Goal: Task Accomplishment & Management: Contribute content

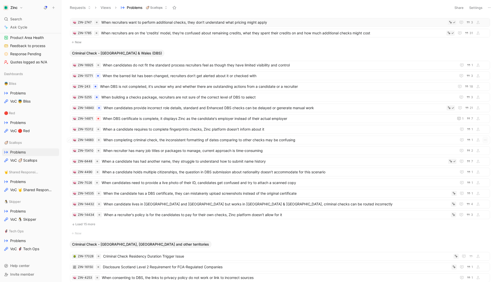
scroll to position [272, 0]
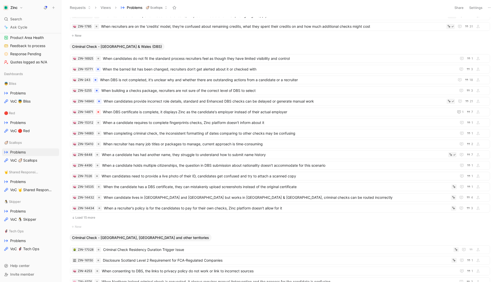
click at [91, 215] on button "Load 15 more" at bounding box center [280, 218] width 420 height 6
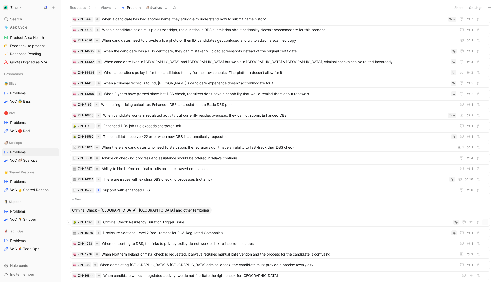
scroll to position [405, 0]
click at [77, 197] on button "New" at bounding box center [280, 200] width 421 height 6
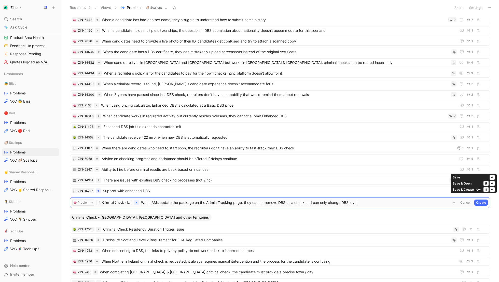
click at [484, 200] on button "Create" at bounding box center [482, 203] width 14 height 6
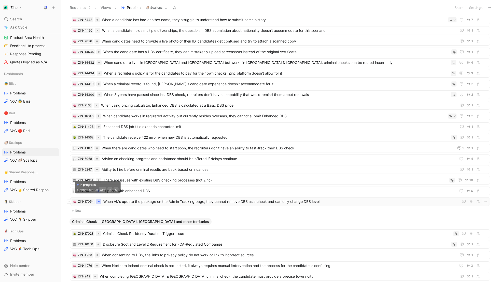
click at [99, 201] on div at bounding box center [99, 202] width 2 height 2
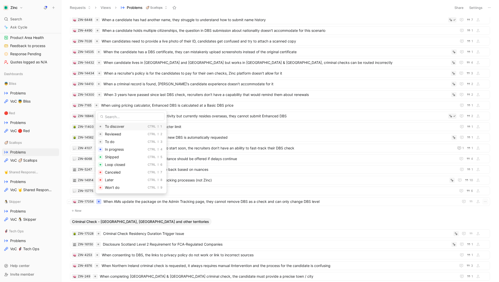
click at [114, 126] on span "To discover" at bounding box center [114, 126] width 19 height 4
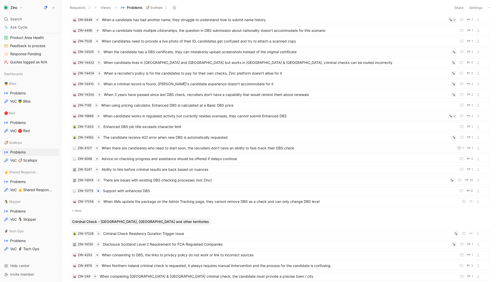
click at [81, 208] on button "New" at bounding box center [280, 211] width 421 height 6
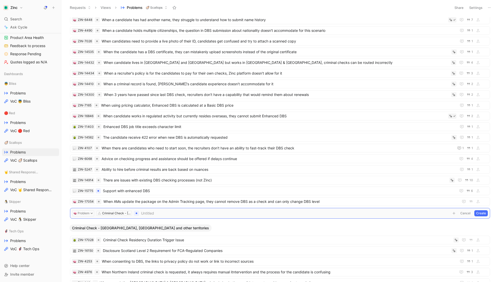
click at [465, 210] on button "Cancel" at bounding box center [466, 213] width 14 height 6
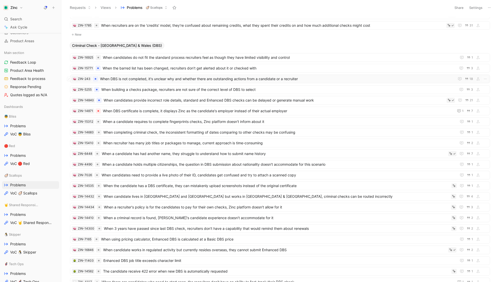
scroll to position [283, 0]
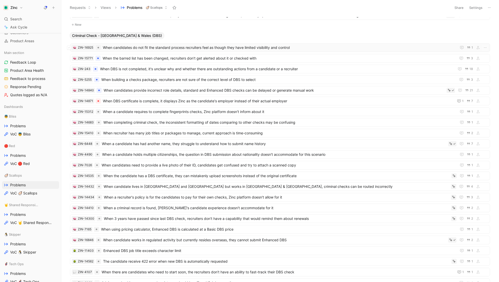
click at [142, 45] on span "When candidates do not fit the standard process recruiters feel as though they …" at bounding box center [279, 48] width 352 height 6
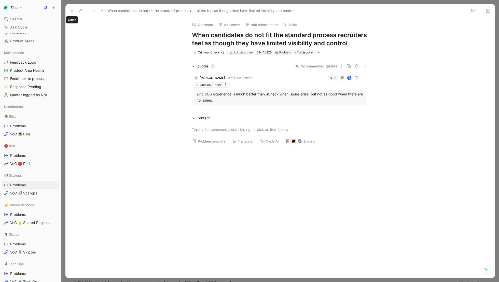
click at [72, 10] on use at bounding box center [72, 11] width 2 height 2
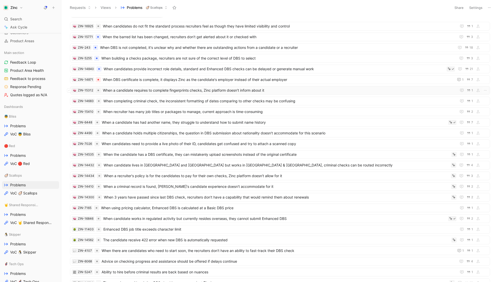
scroll to position [286, 0]
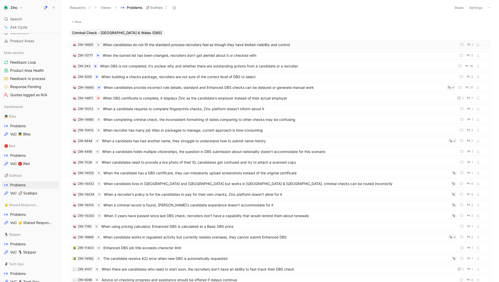
click at [142, 45] on span "When candidates do not fit the standard process recruiters feel as though they …" at bounding box center [279, 45] width 352 height 6
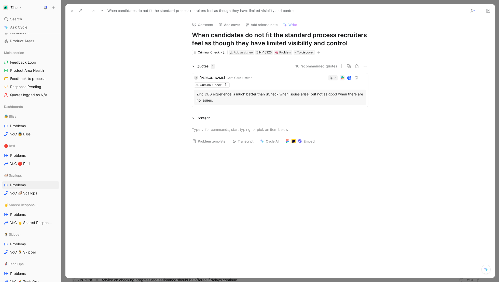
click at [274, 93] on div "Zinc DBS experience is much better than uCheck when issues arise, but not as go…" at bounding box center [280, 97] width 167 height 12
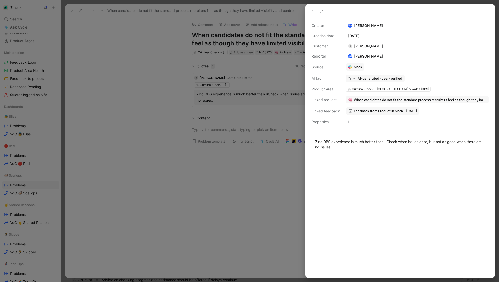
click at [356, 66] on link "Slack" at bounding box center [355, 66] width 18 height 7
click at [311, 12] on button at bounding box center [313, 11] width 7 height 7
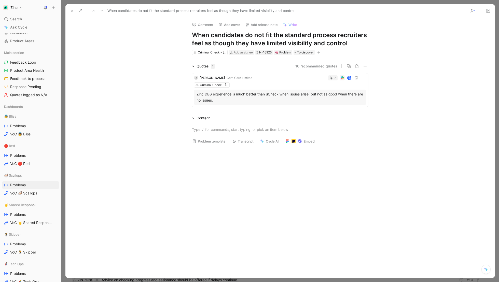
click at [73, 12] on use at bounding box center [72, 11] width 2 height 2
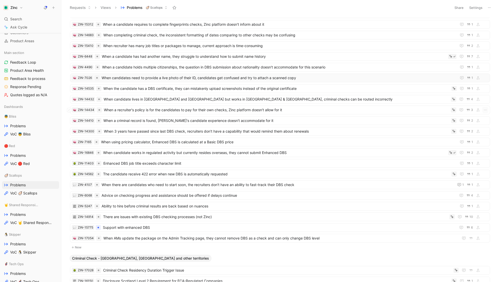
scroll to position [370, 0]
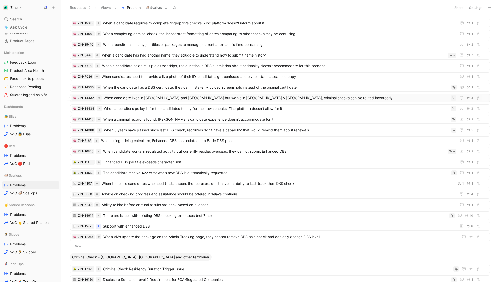
click at [128, 96] on span "When candidate lives in [GEOGRAPHIC_DATA] and [GEOGRAPHIC_DATA] but works in [G…" at bounding box center [277, 98] width 346 height 6
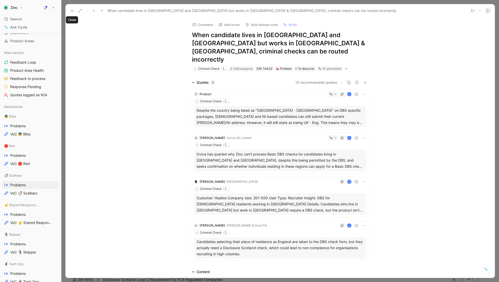
click at [70, 11] on icon at bounding box center [72, 11] width 4 height 4
